Goal: Information Seeking & Learning: Learn about a topic

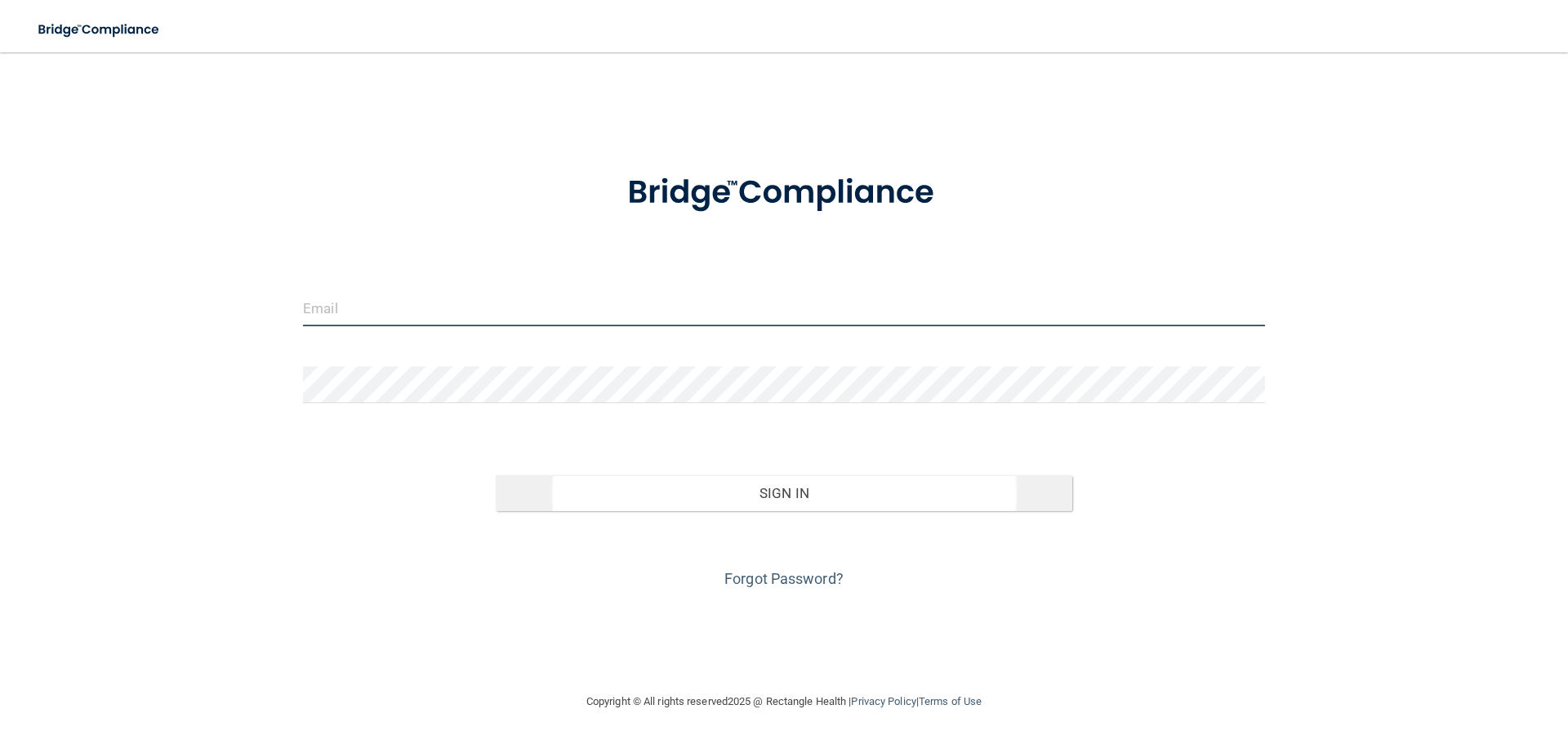
type input "[EMAIL_ADDRESS][DOMAIN_NAME]"
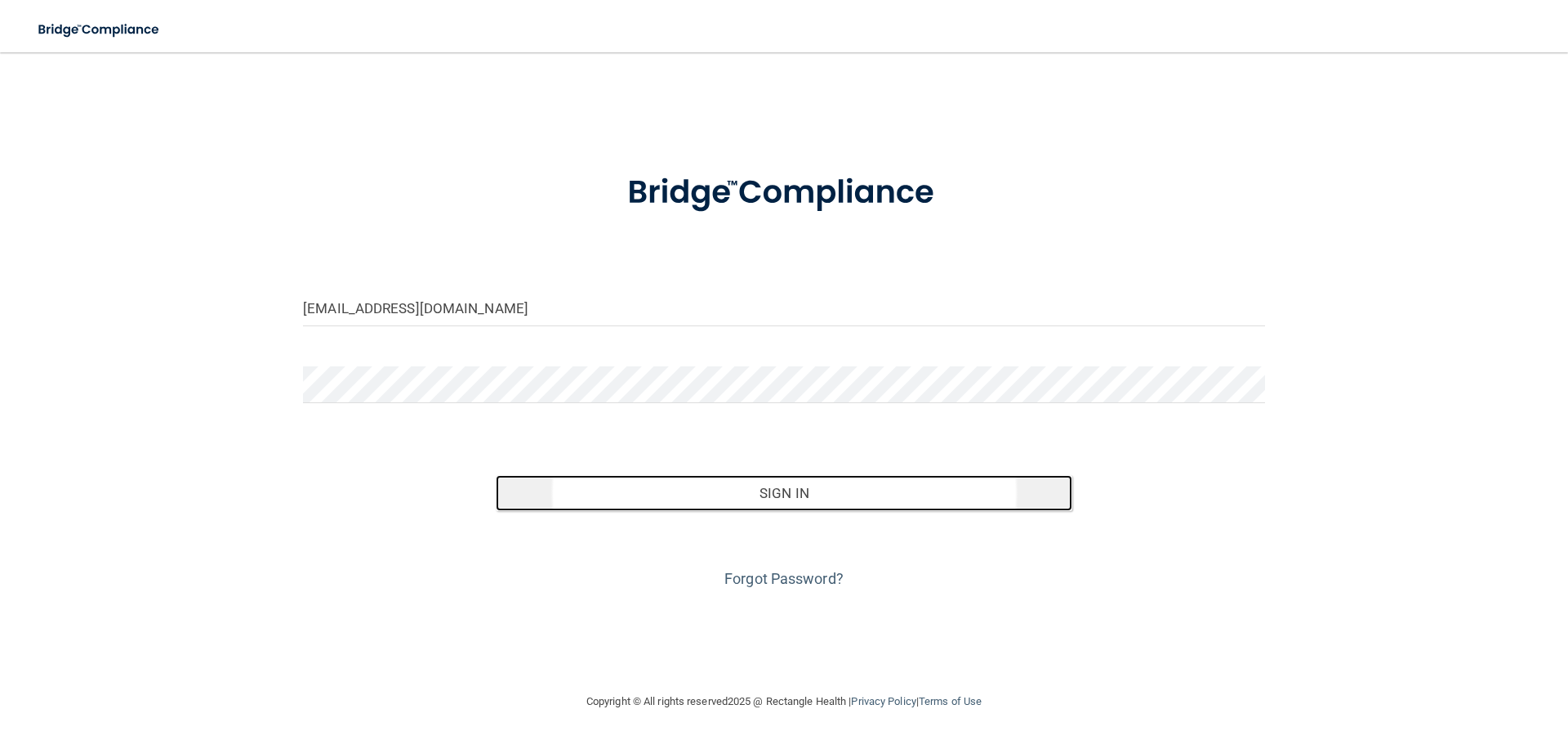
click at [789, 502] on button "Sign In" at bounding box center [784, 492] width 577 height 36
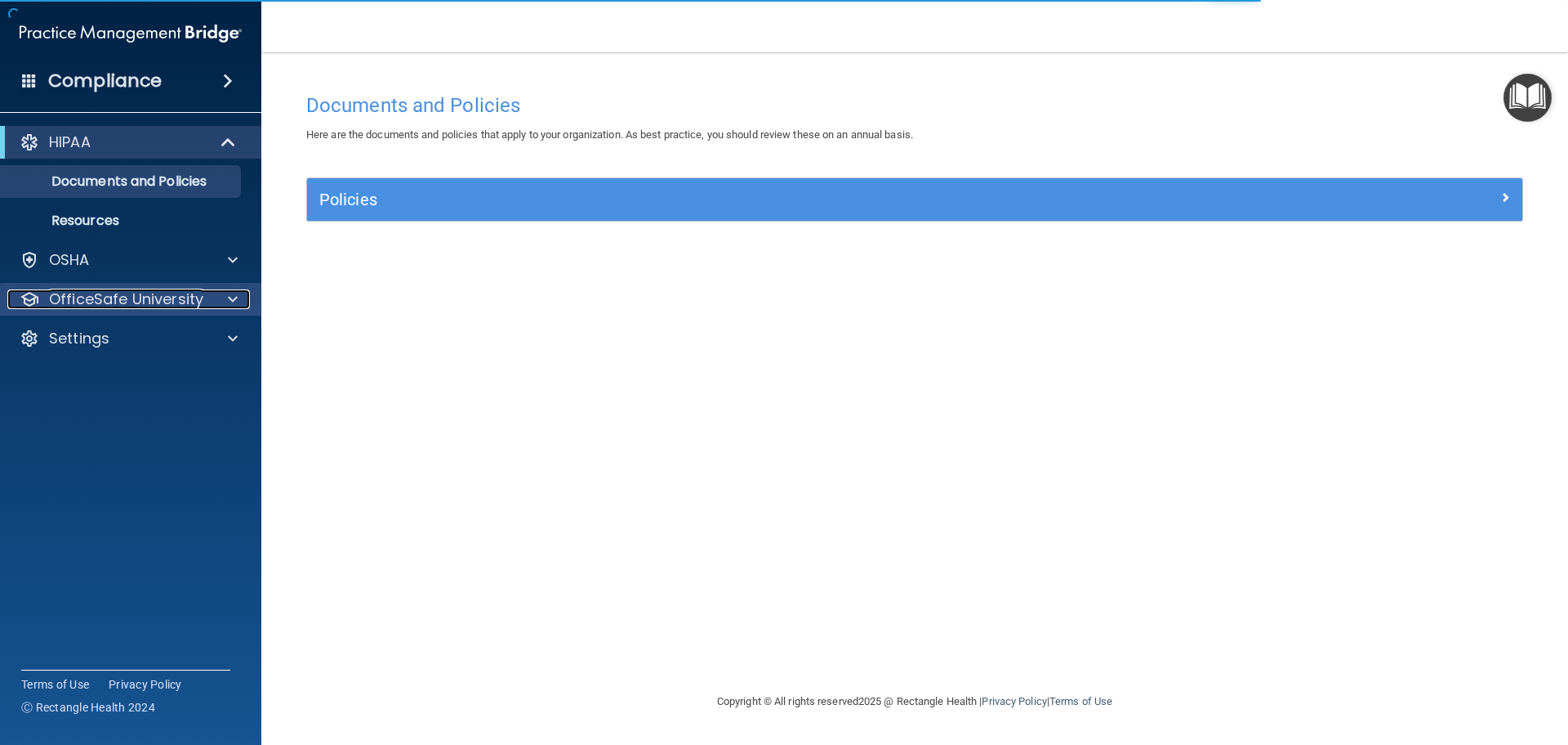
click at [94, 297] on p "OfficeSafe University" at bounding box center [126, 299] width 154 height 19
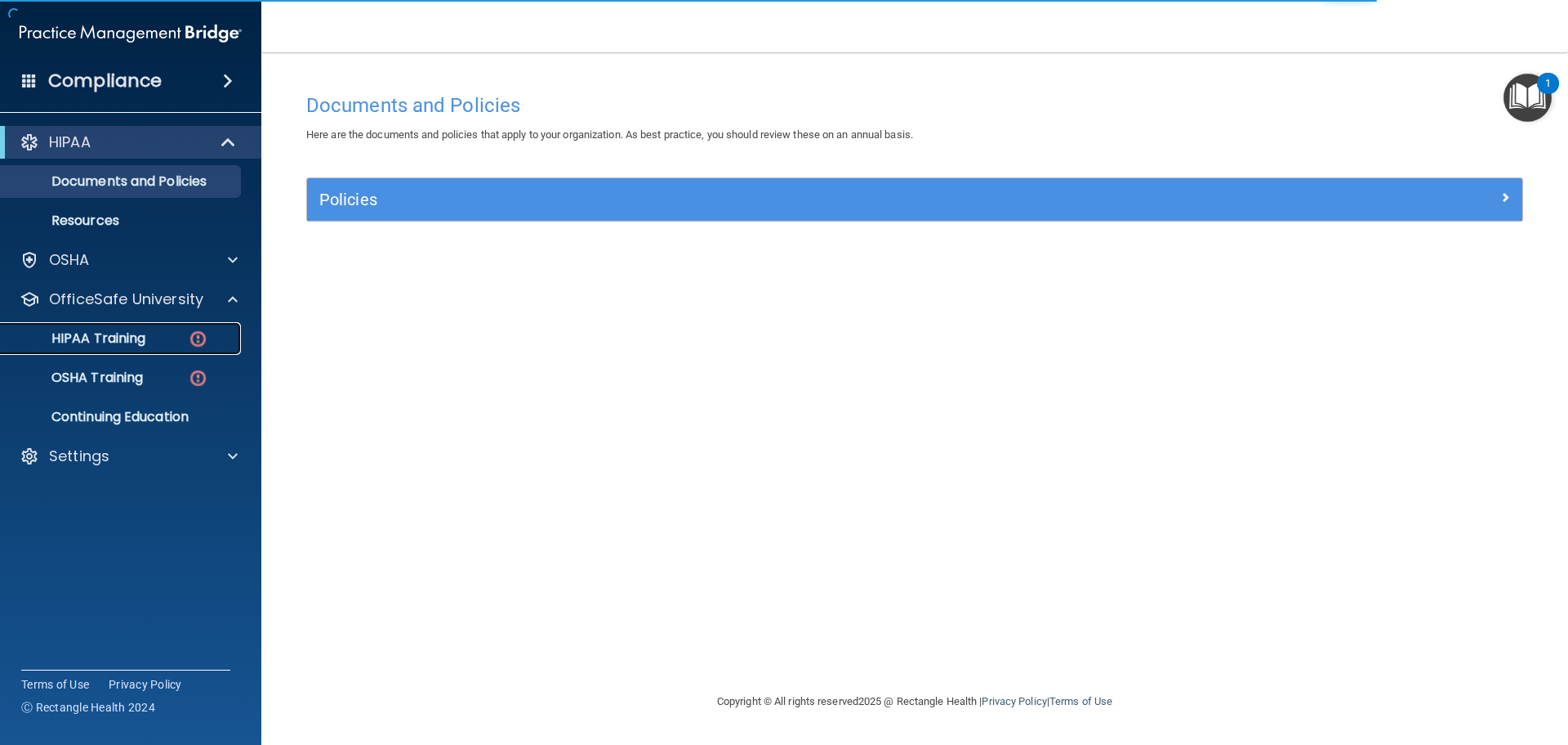
click at [105, 340] on p "HIPAA Training" at bounding box center [78, 338] width 135 height 17
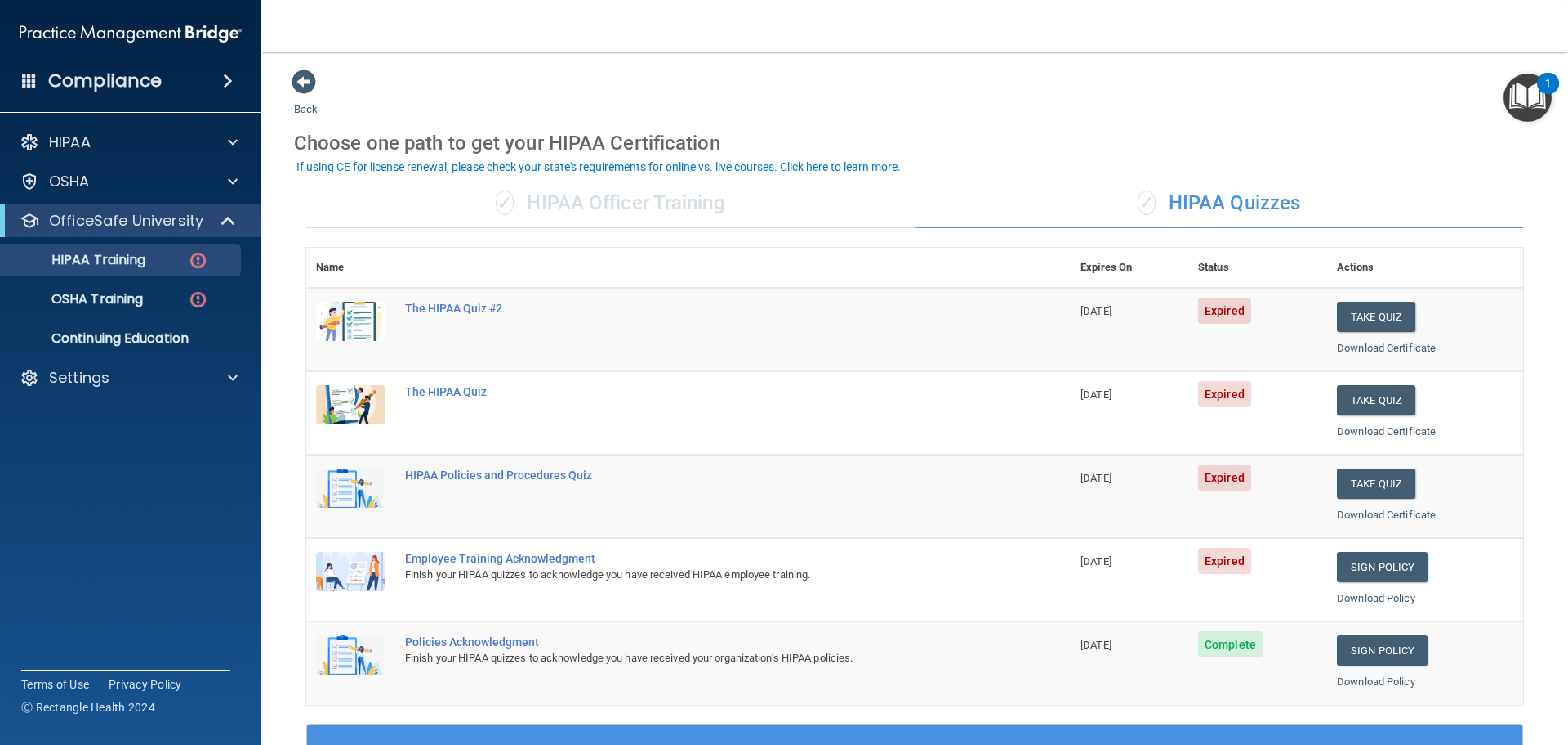
click at [362, 314] on img at bounding box center [351, 321] width 70 height 40
